Goal: Use online tool/utility: Utilize a website feature to perform a specific function

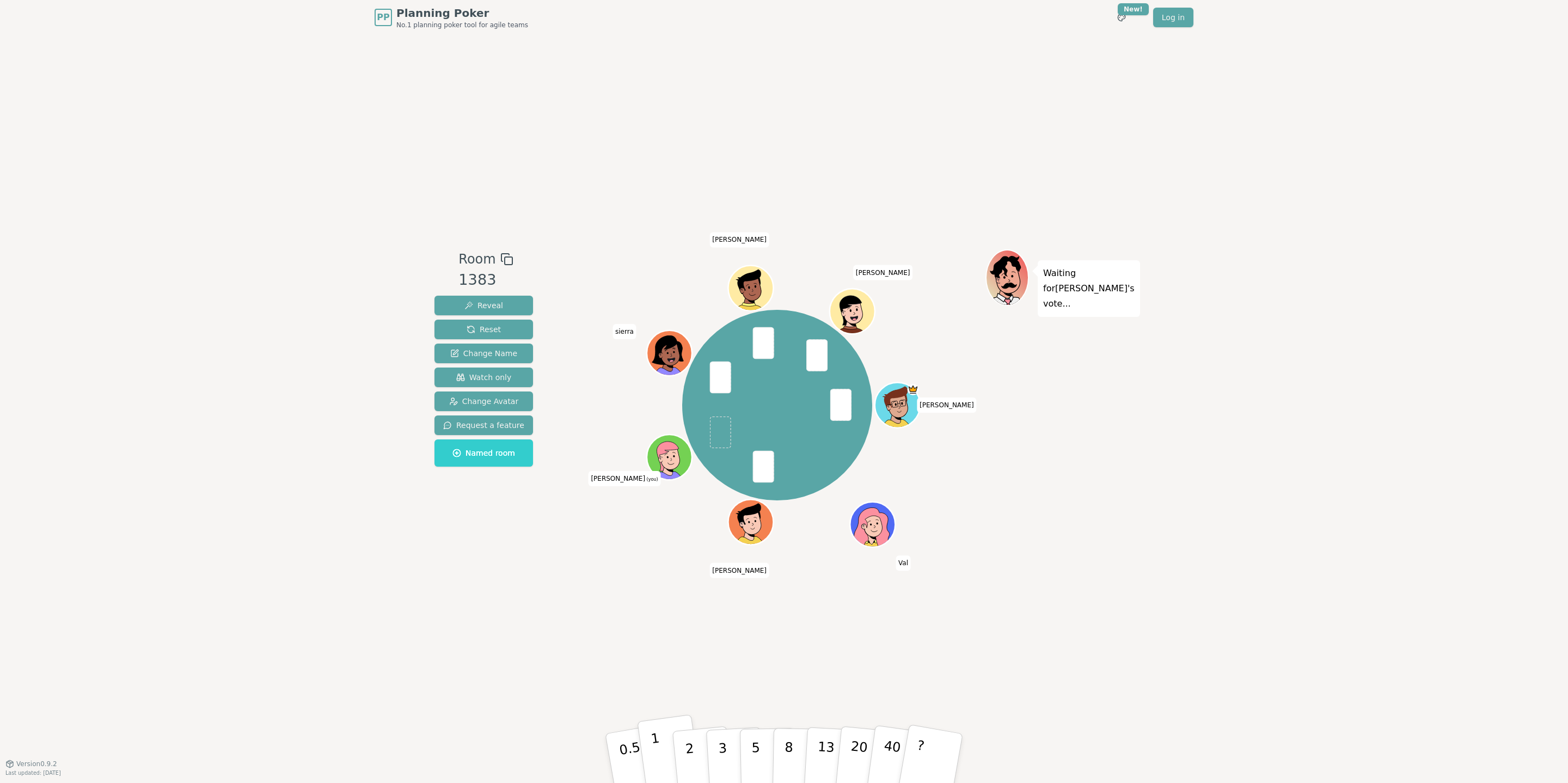
click at [663, 736] on button "1" at bounding box center [669, 759] width 65 height 88
click at [658, 750] on p "1" at bounding box center [658, 759] width 16 height 59
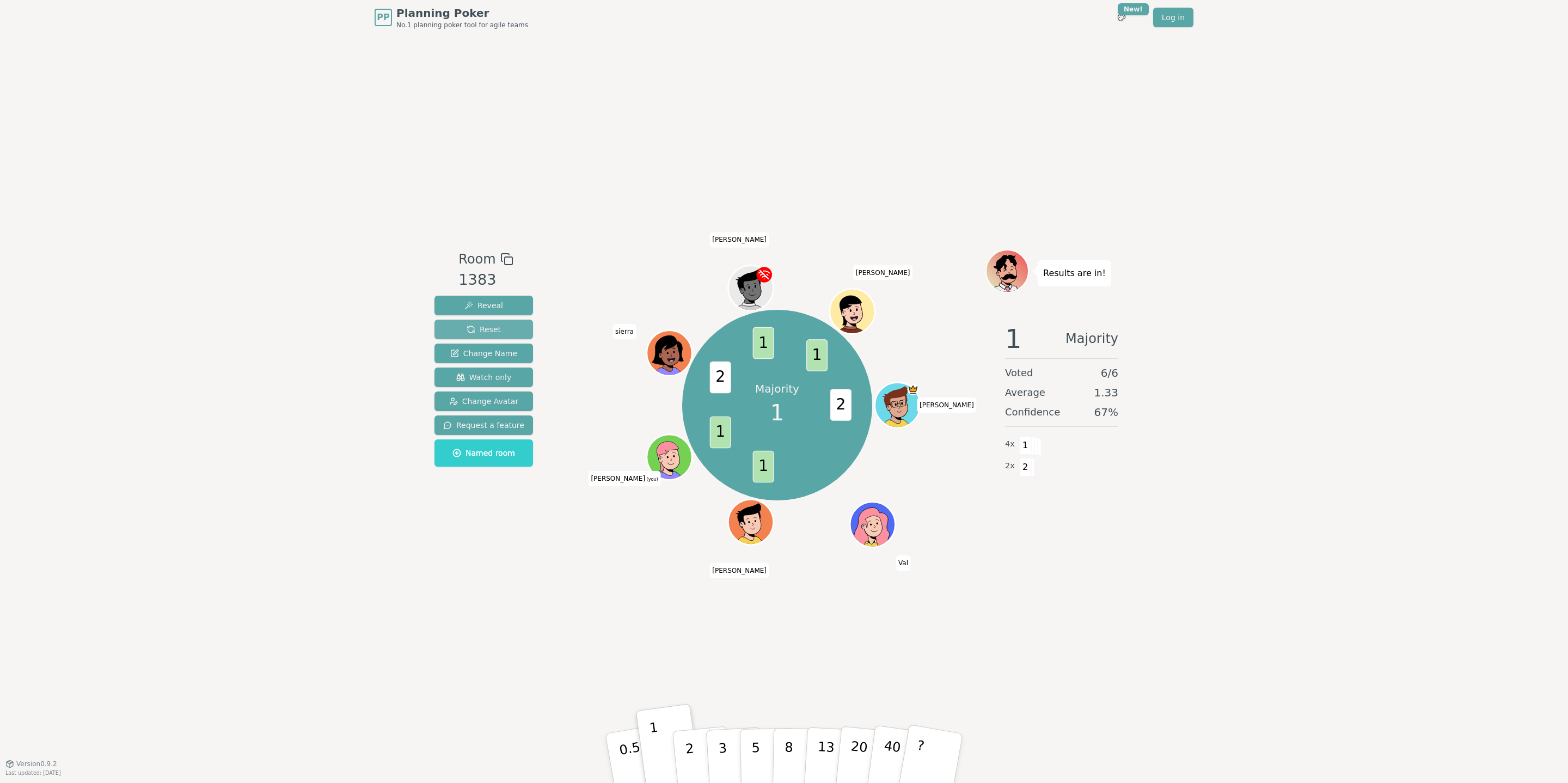
click at [467, 327] on span "Reset" at bounding box center [484, 329] width 34 height 11
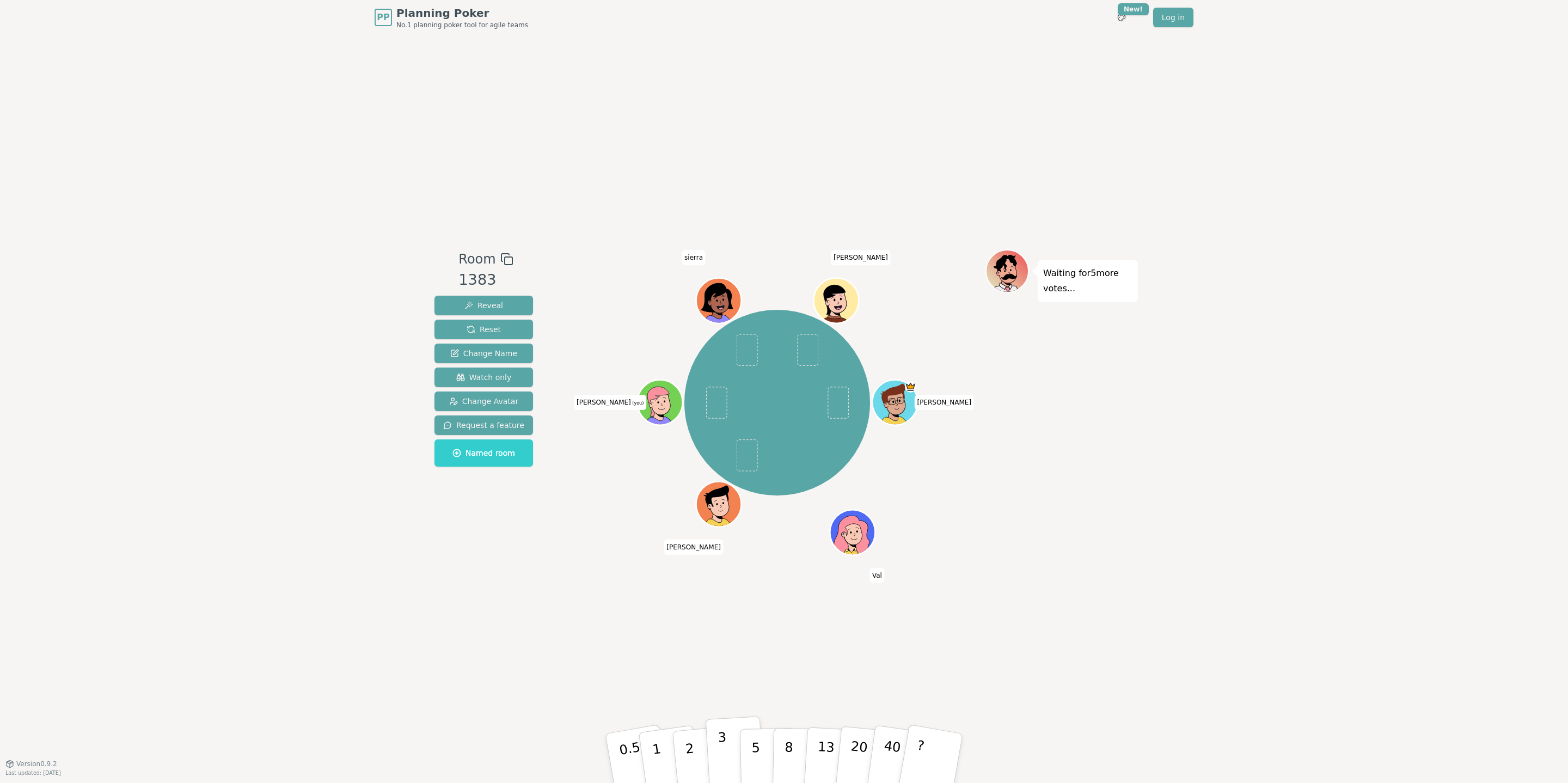
click at [724, 737] on p "3" at bounding box center [724, 759] width 12 height 59
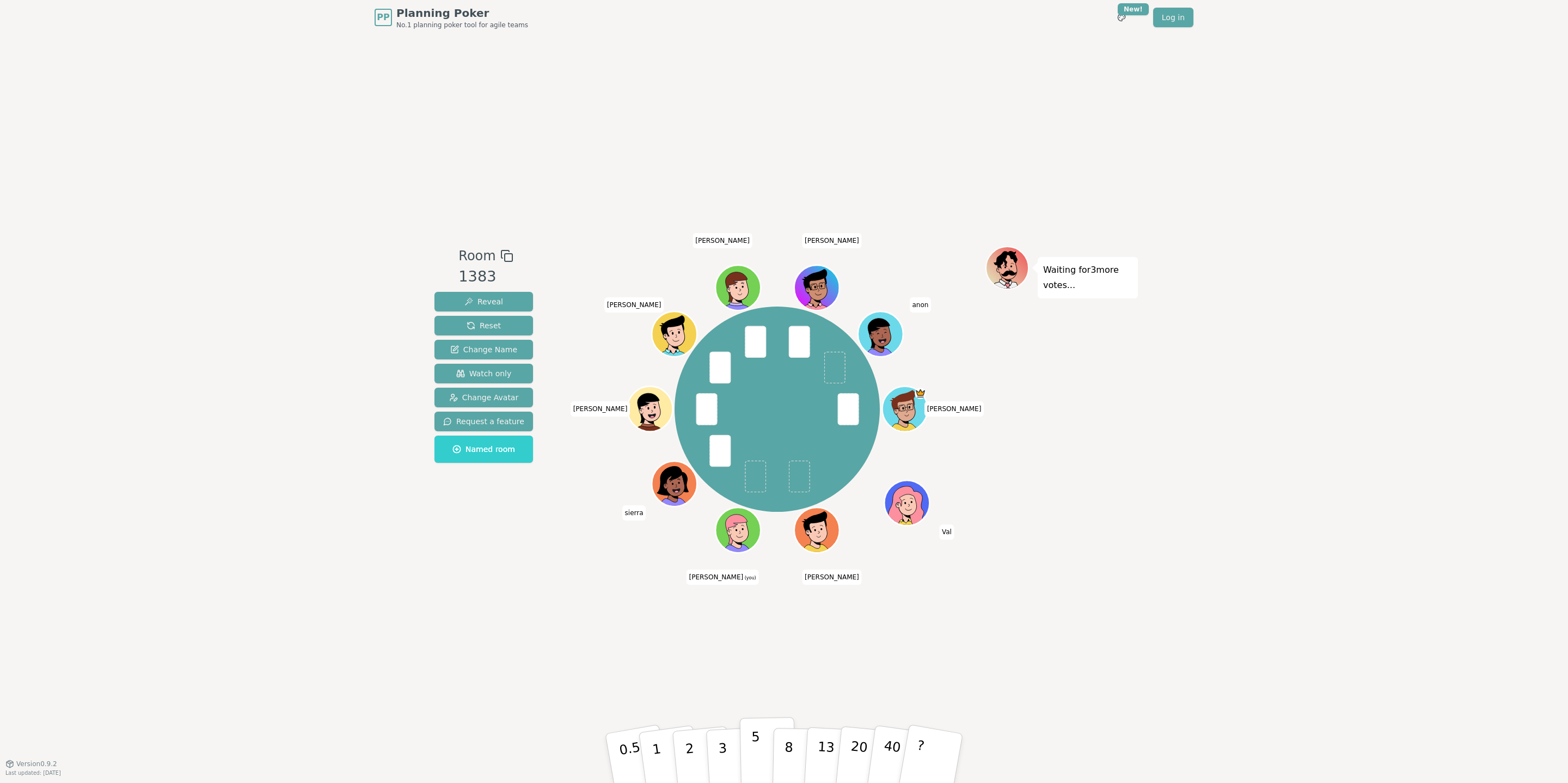
click at [751, 752] on p "5" at bounding box center [755, 759] width 9 height 59
click at [719, 749] on p "3" at bounding box center [724, 759] width 12 height 59
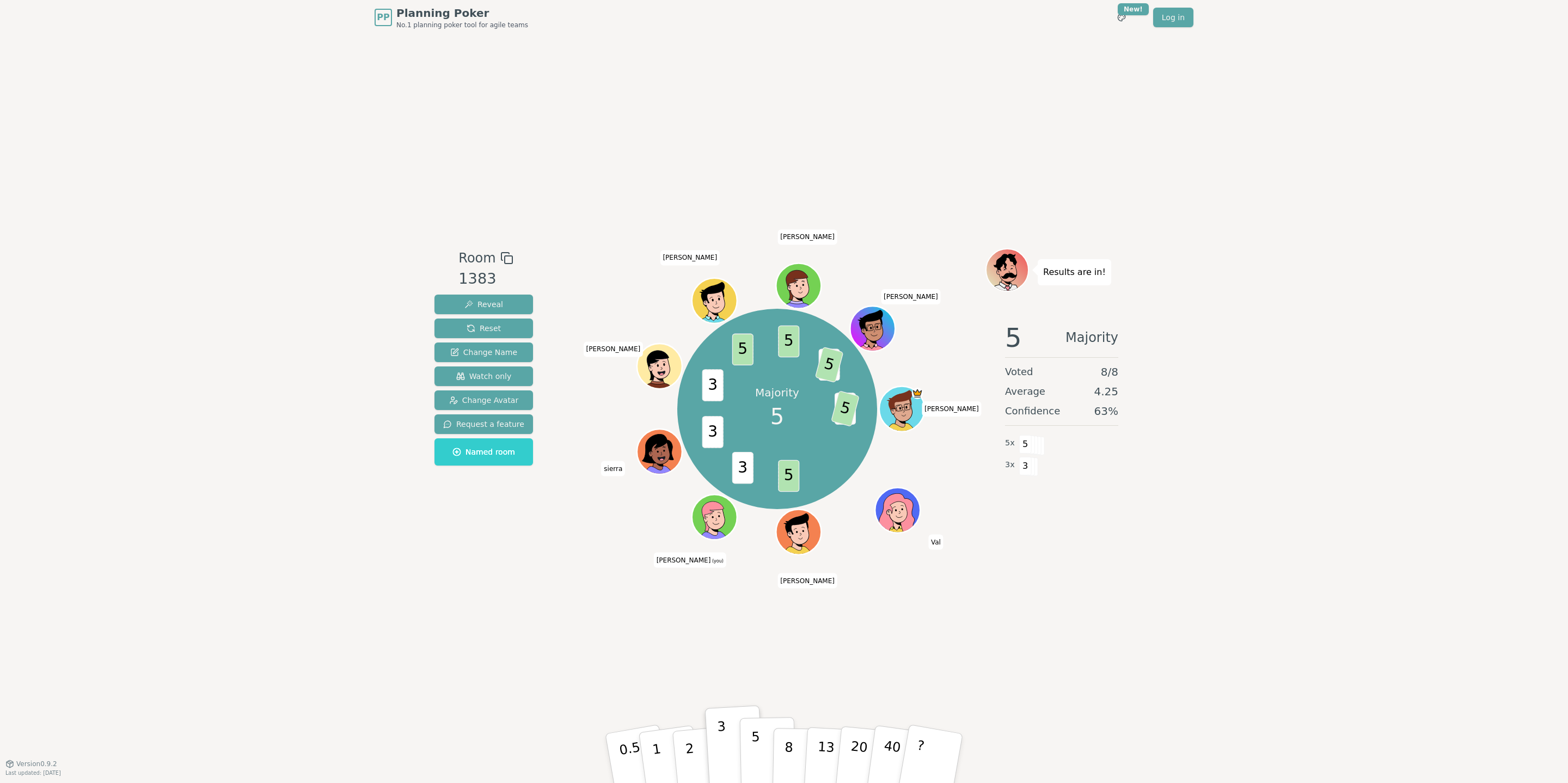
click at [755, 752] on p "5" at bounding box center [755, 759] width 9 height 59
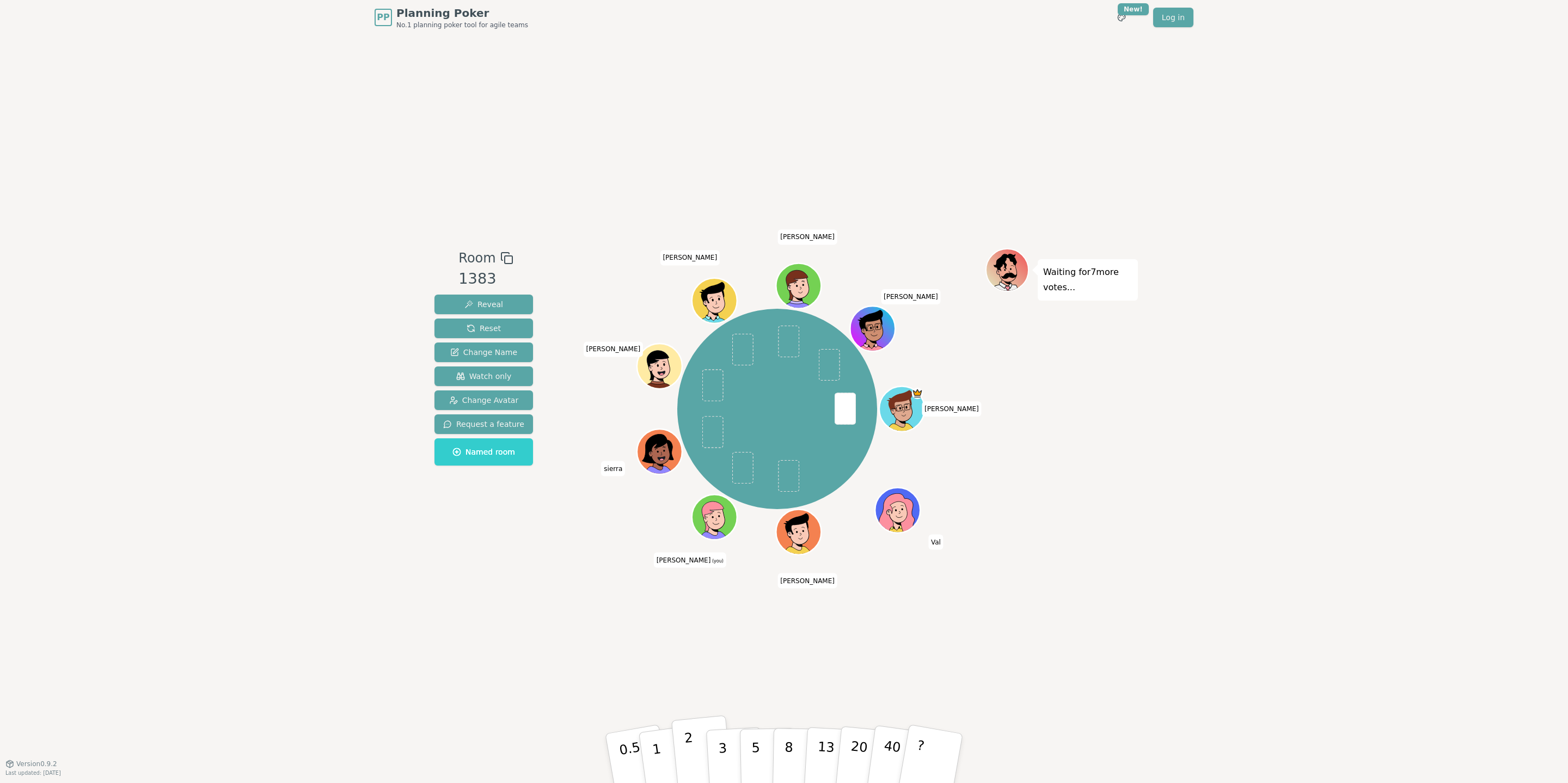
click at [691, 763] on p "2" at bounding box center [690, 759] width 14 height 59
click at [753, 747] on p "5" at bounding box center [755, 759] width 9 height 59
click at [727, 756] on button "3" at bounding box center [735, 759] width 59 height 85
